Goal: Transaction & Acquisition: Purchase product/service

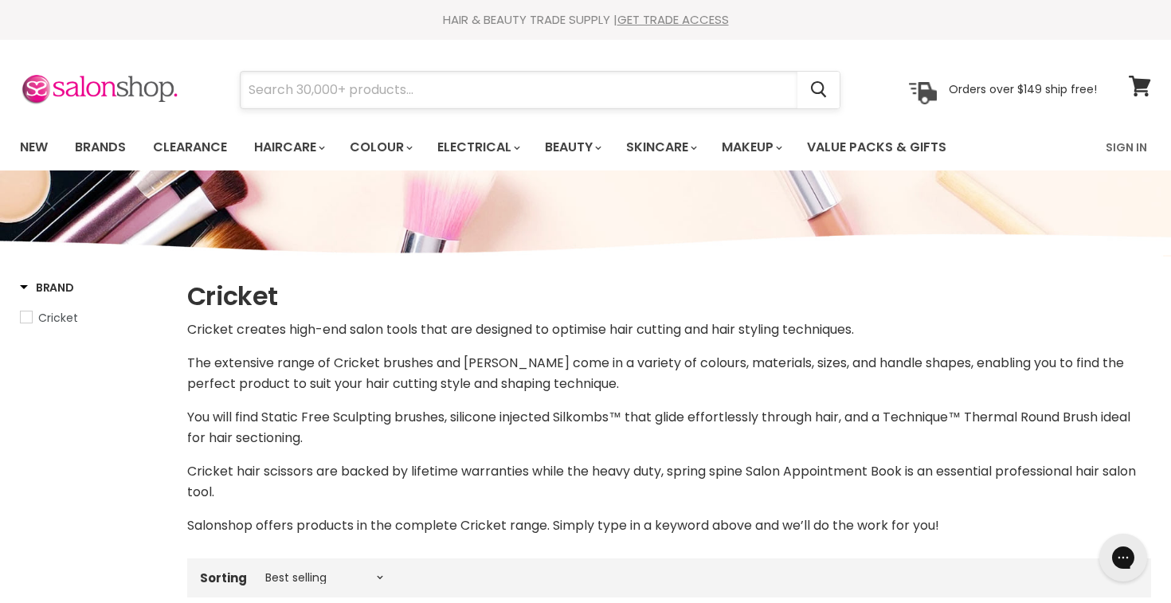
click at [403, 95] on input "Search" at bounding box center [519, 90] width 557 height 37
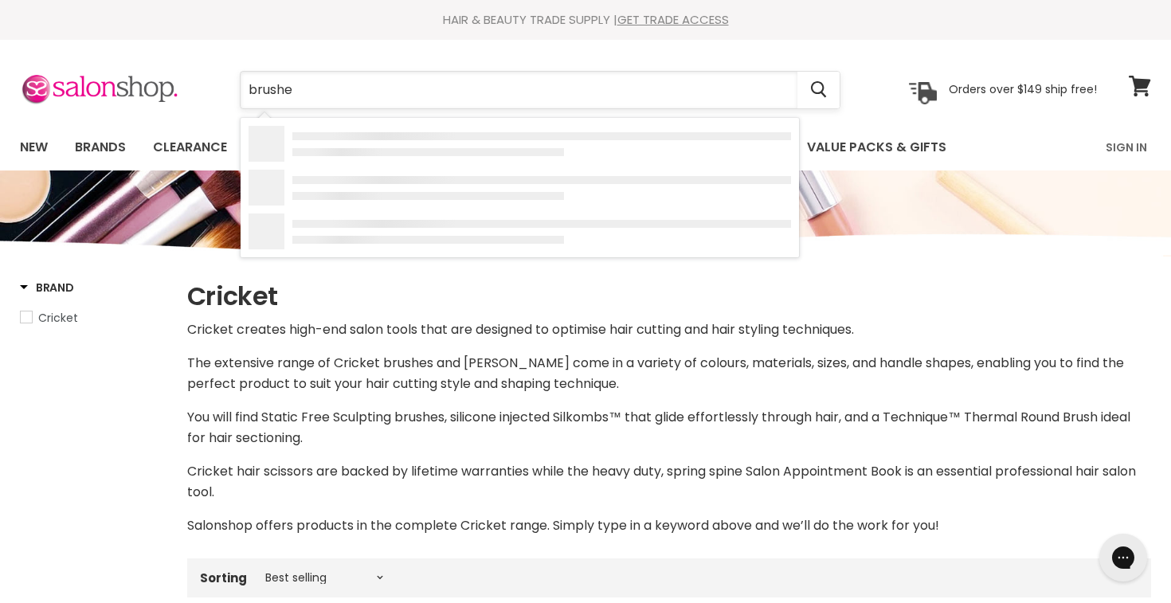
type input "brushes"
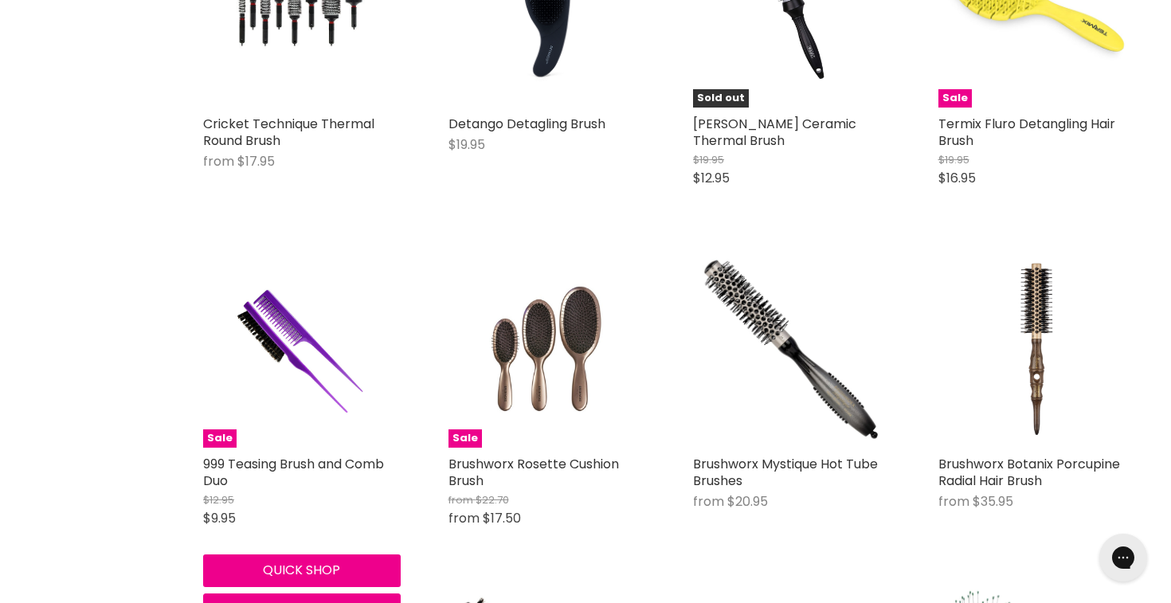
scroll to position [3388, 0]
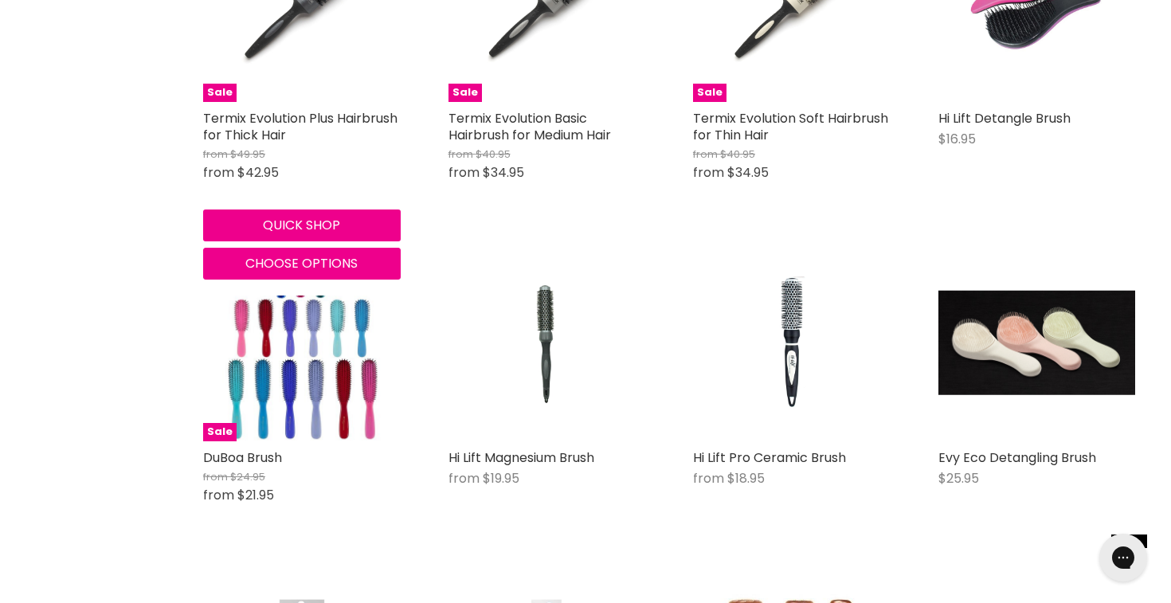
scroll to position [7367, 0]
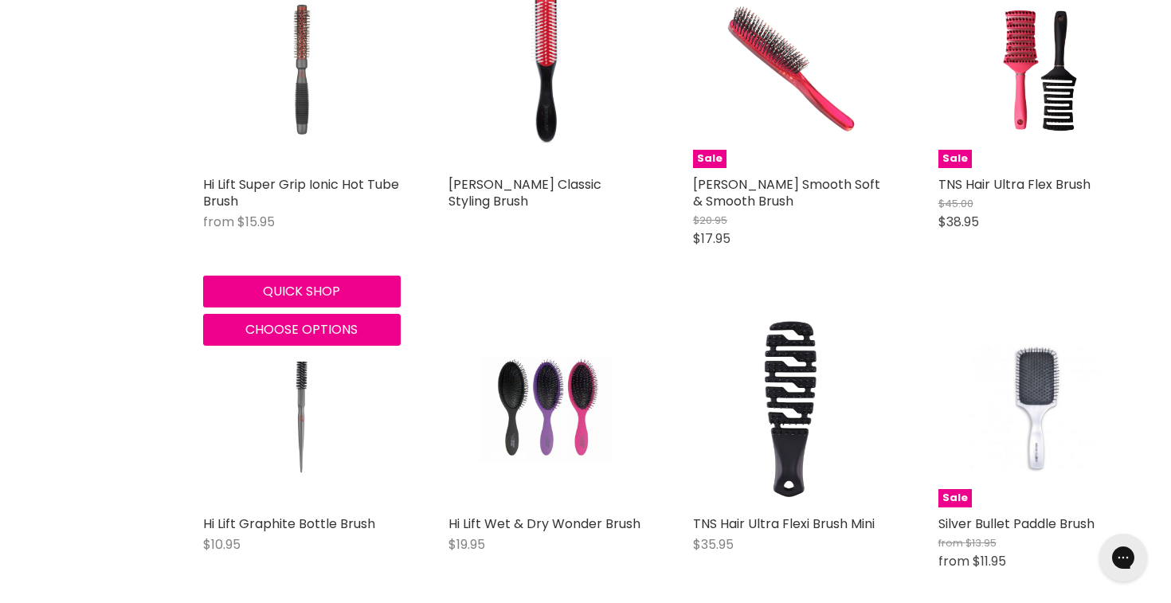
scroll to position [8943, 0]
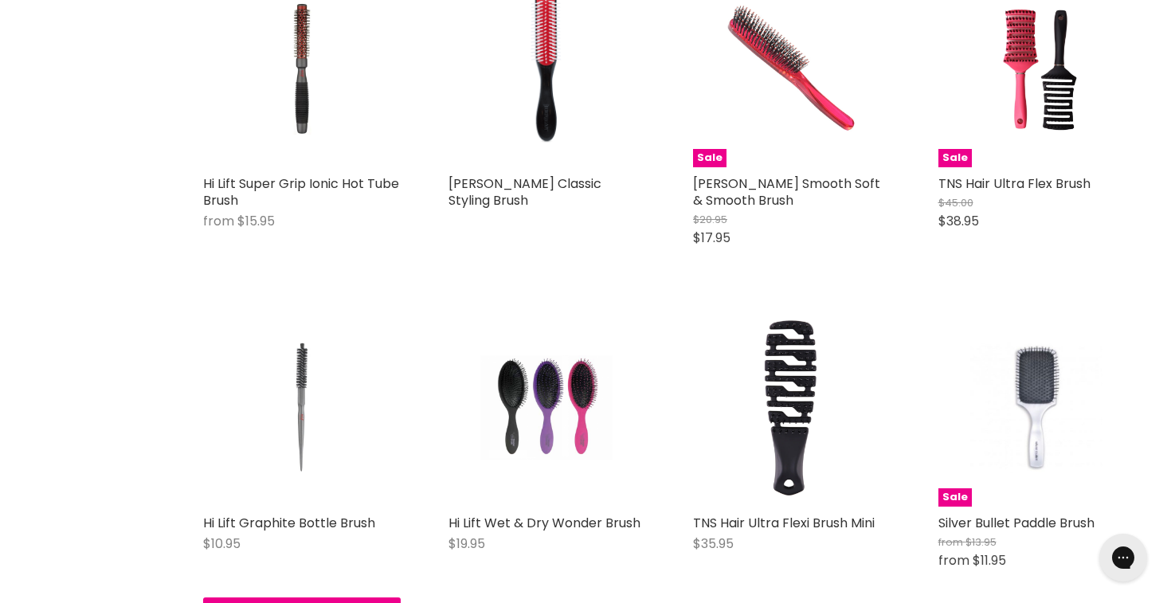
click at [302, 384] on img "Main content" at bounding box center [301, 408] width 131 height 198
